Goal: Find specific page/section: Find specific page/section

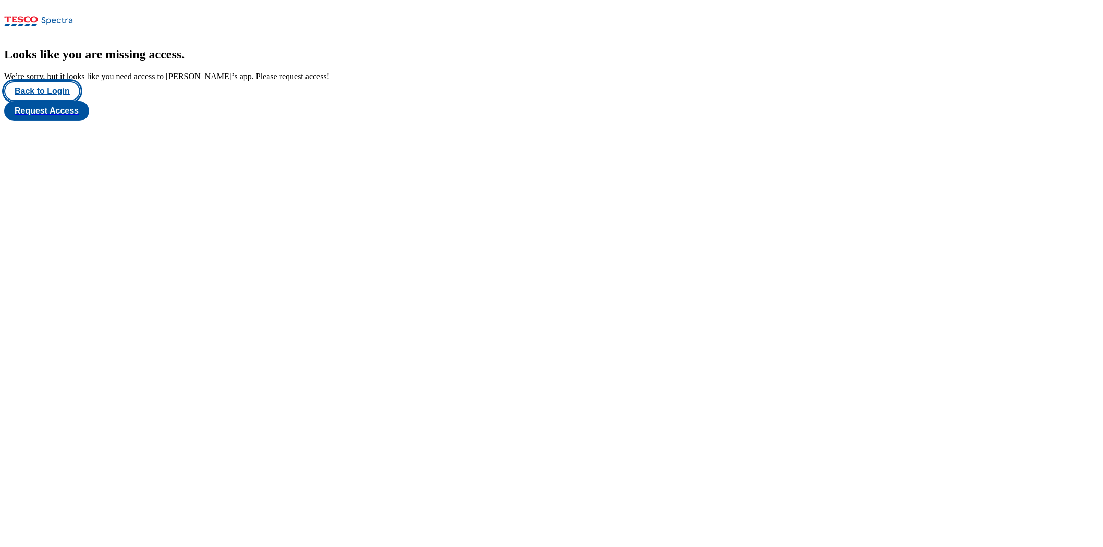
click at [45, 101] on button "Back to Login" at bounding box center [42, 91] width 76 height 20
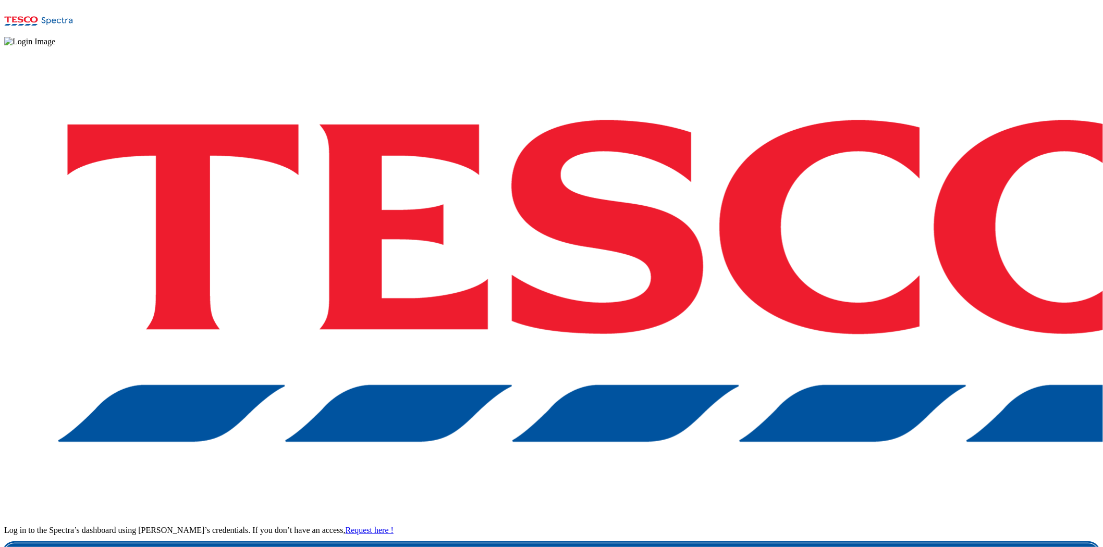
click at [848, 474] on link "Login" at bounding box center [551, 554] width 1094 height 21
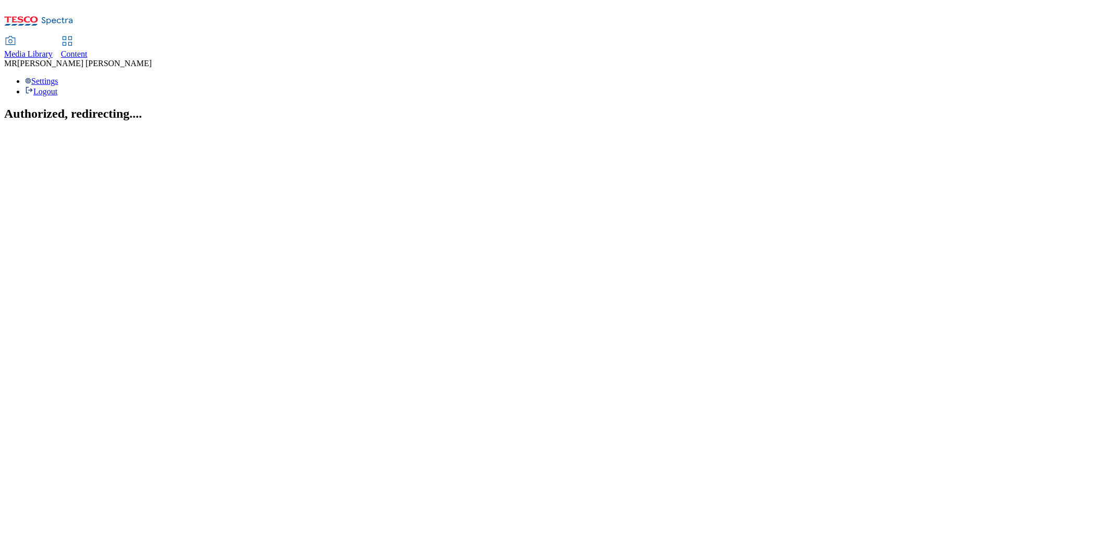
click at [88, 50] on div "Content" at bounding box center [74, 54] width 27 height 9
select select "ghs-[GEOGRAPHIC_DATA]"
